Goal: Navigation & Orientation: Find specific page/section

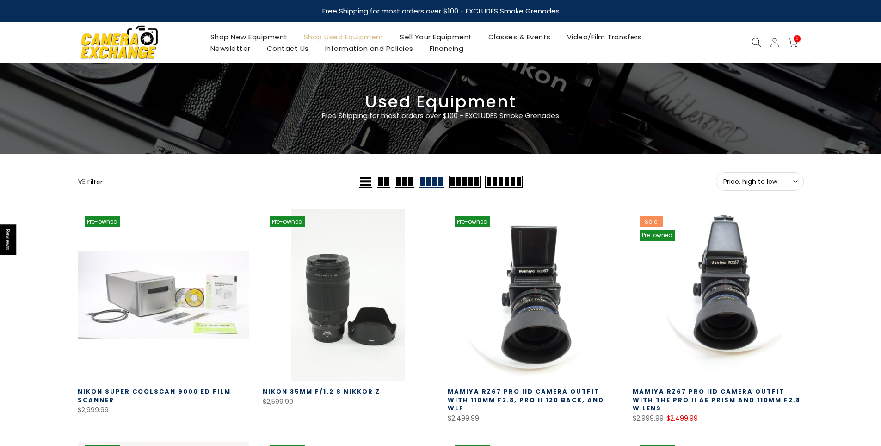
click at [762, 187] on button "Price, high to low Sort" at bounding box center [760, 181] width 88 height 19
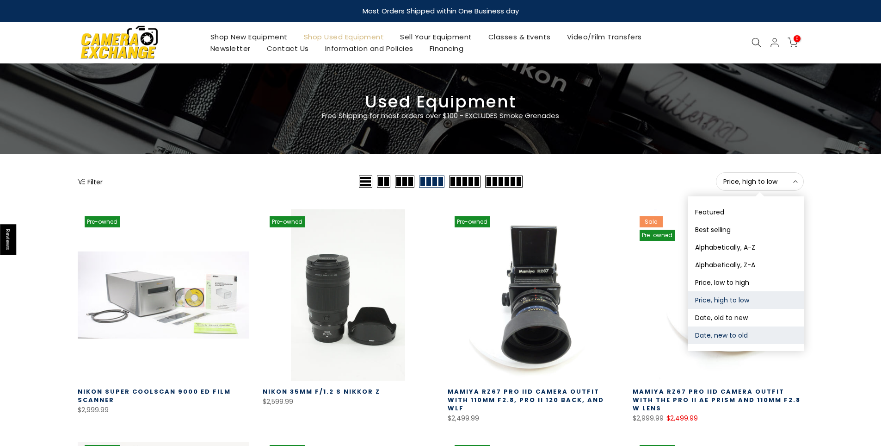
click at [735, 333] on button "Date, new to old" at bounding box center [746, 335] width 116 height 18
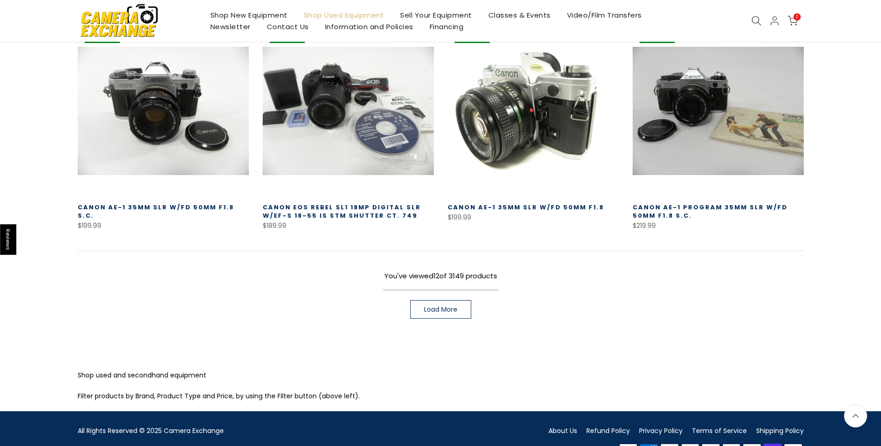
scroll to position [626, 0]
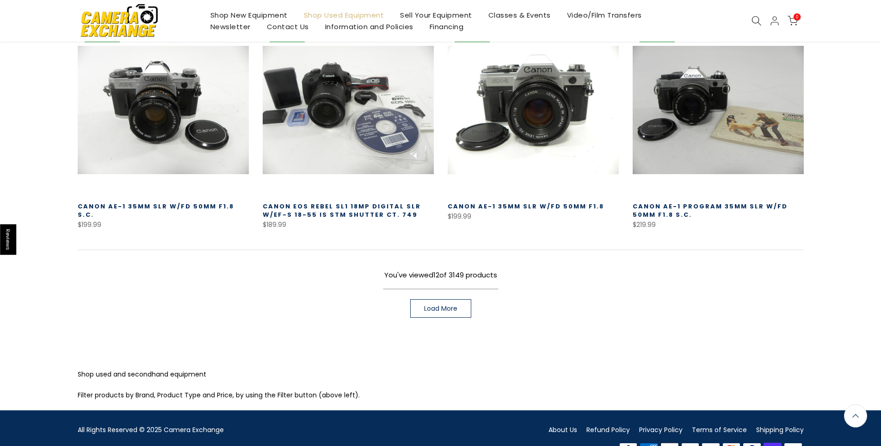
click at [422, 313] on link "Load More" at bounding box center [440, 308] width 61 height 19
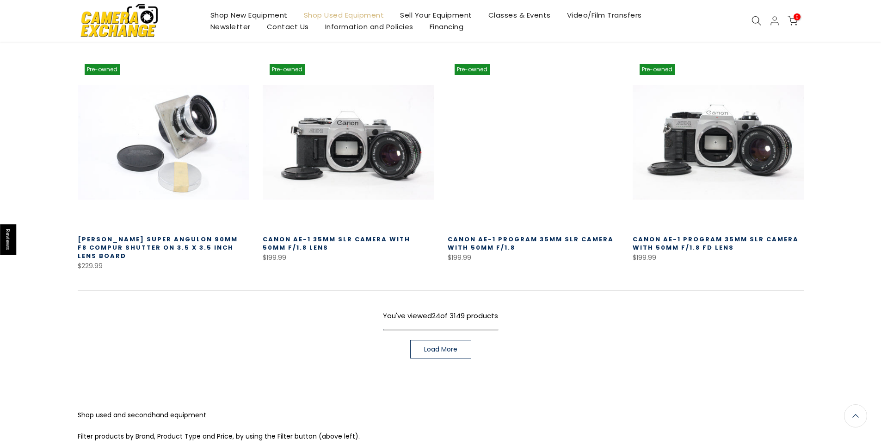
scroll to position [1272, 0]
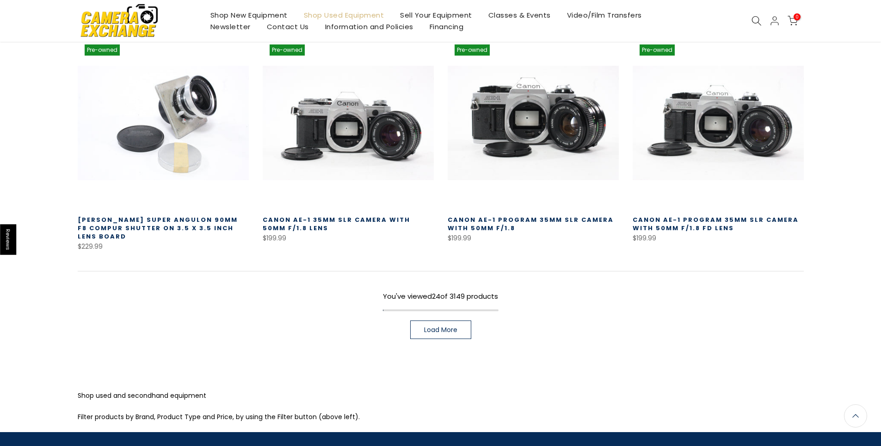
click at [462, 331] on link "Load More" at bounding box center [440, 329] width 61 height 19
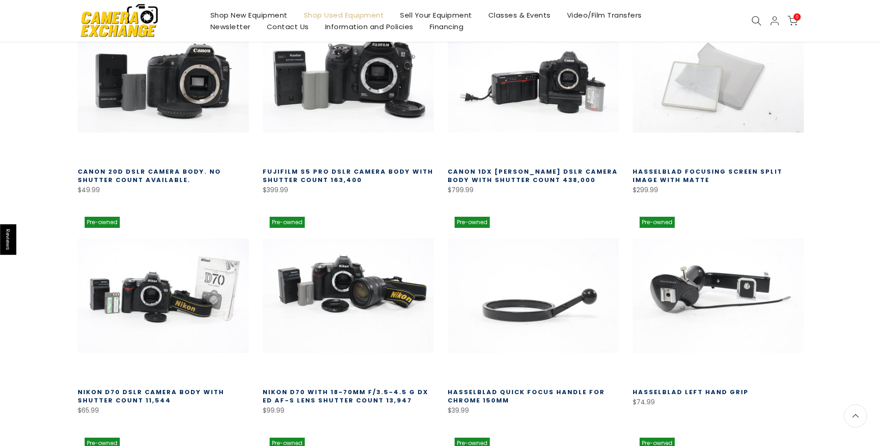
scroll to position [1551, 0]
